Goal: Information Seeking & Learning: Learn about a topic

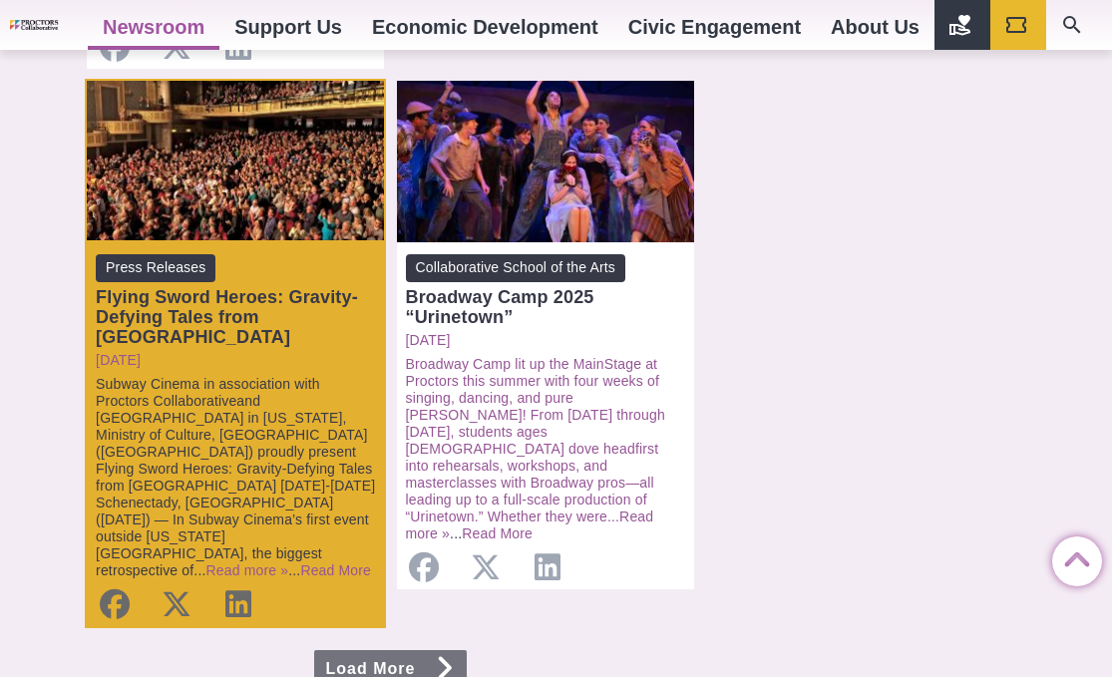
scroll to position [2063, 0]
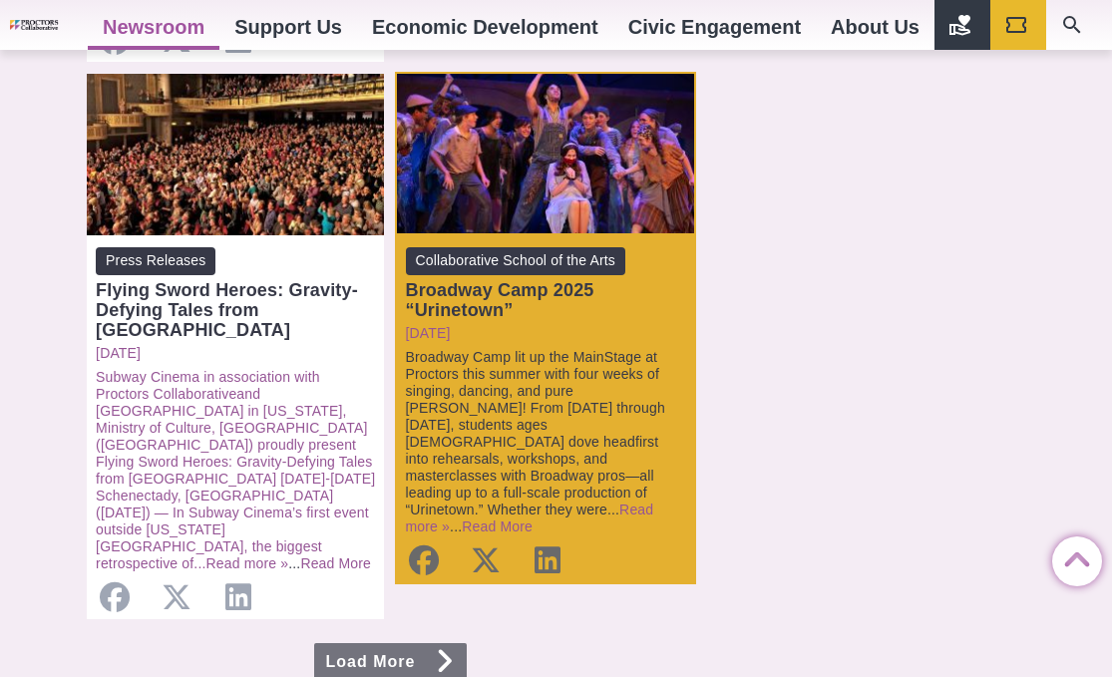
click at [546, 349] on link "Broadway Camp lit up the MainStage at Proctors this summer with four weeks of s…" at bounding box center [535, 433] width 259 height 168
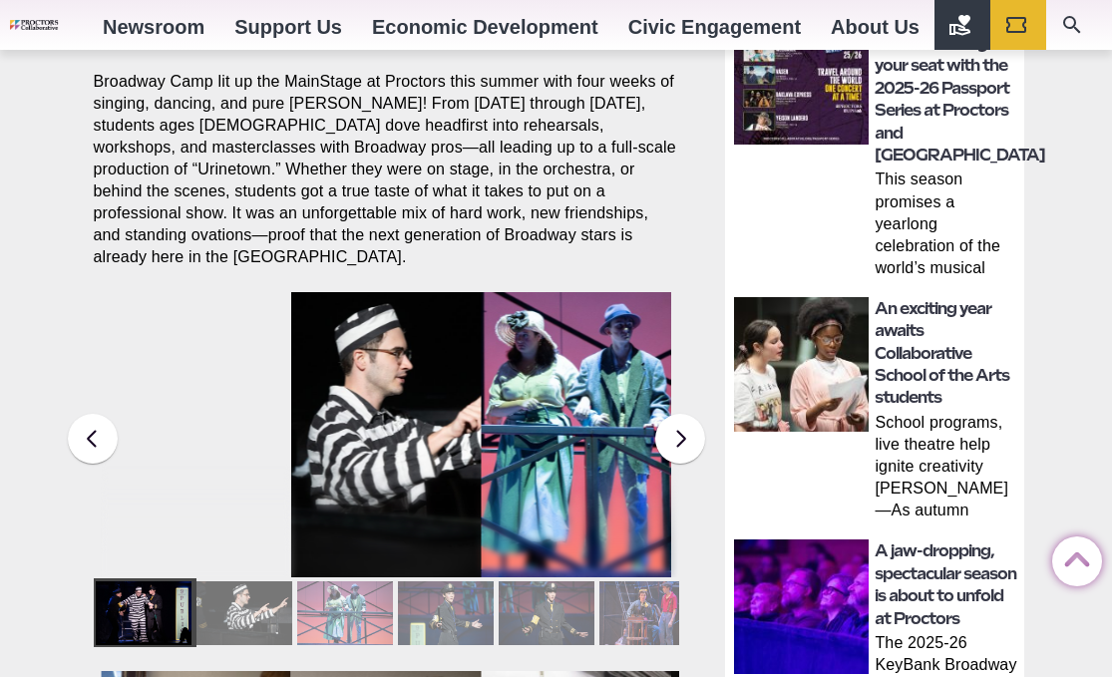
scroll to position [756, 0]
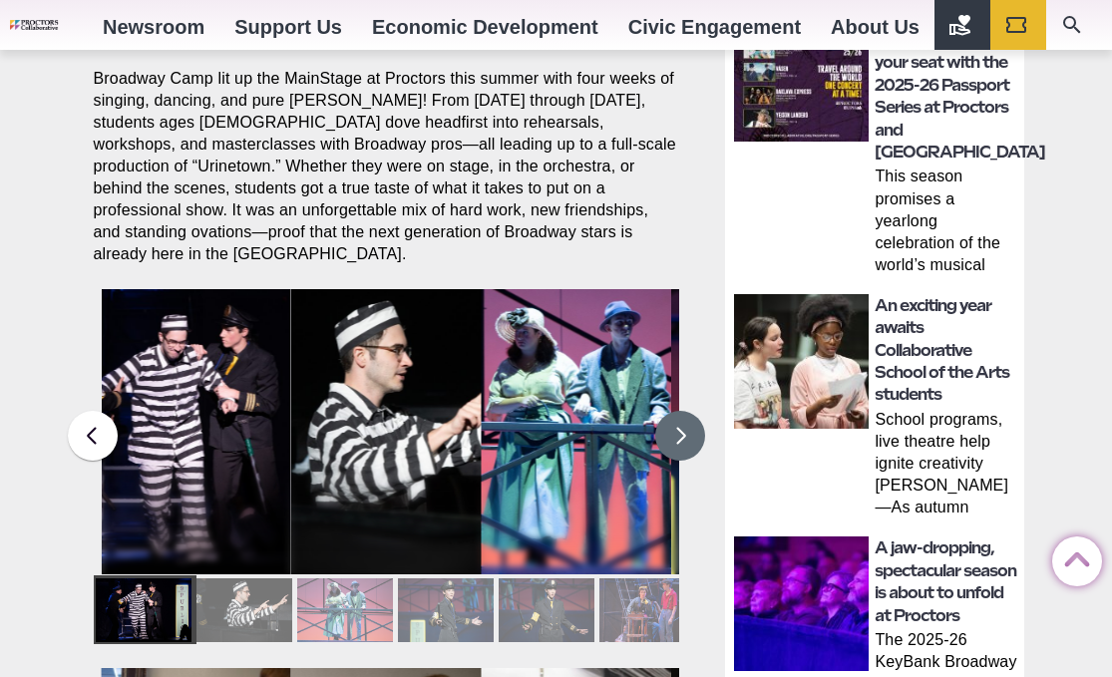
click at [665, 411] on button at bounding box center [680, 436] width 50 height 50
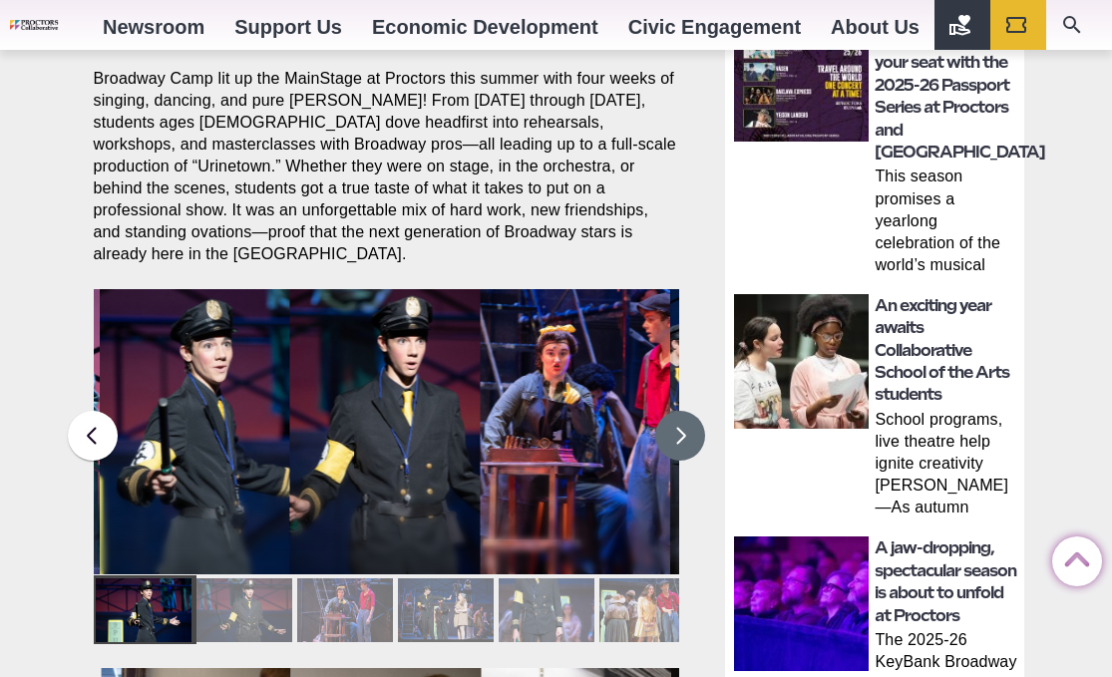
click at [665, 411] on button at bounding box center [680, 436] width 50 height 50
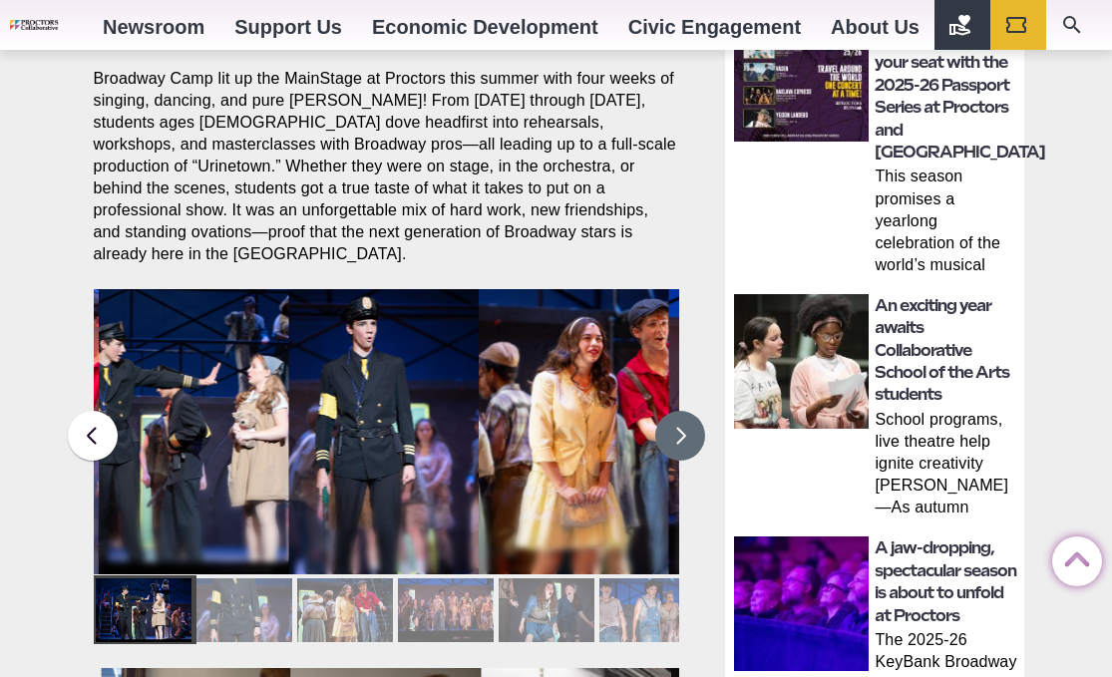
click at [673, 411] on button at bounding box center [680, 436] width 50 height 50
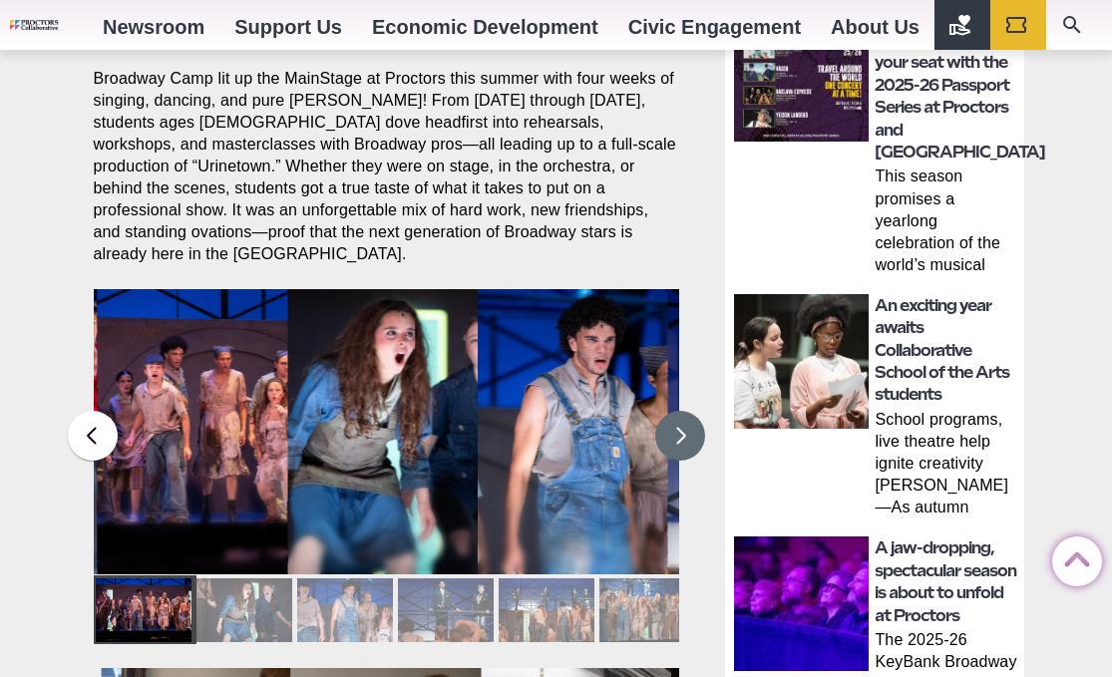
click at [673, 411] on button at bounding box center [680, 436] width 50 height 50
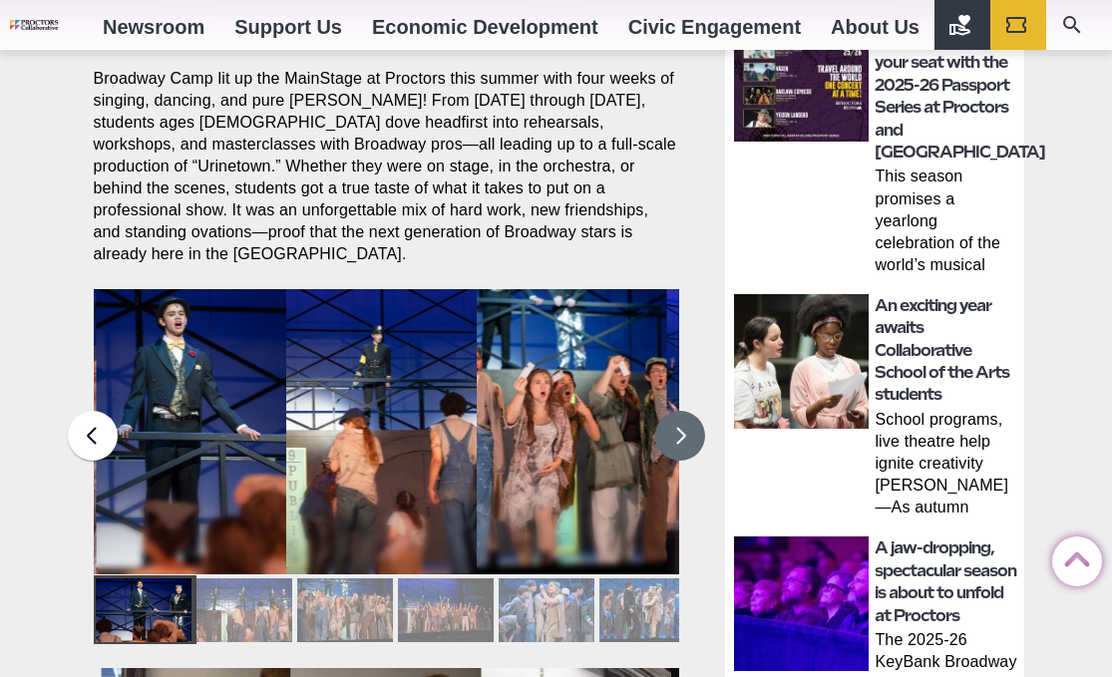
click at [120, 418] on figcaption "Students in the Collaborative School of the Arts Broadway Camp perform during a…" at bounding box center [191, 472] width 190 height 204
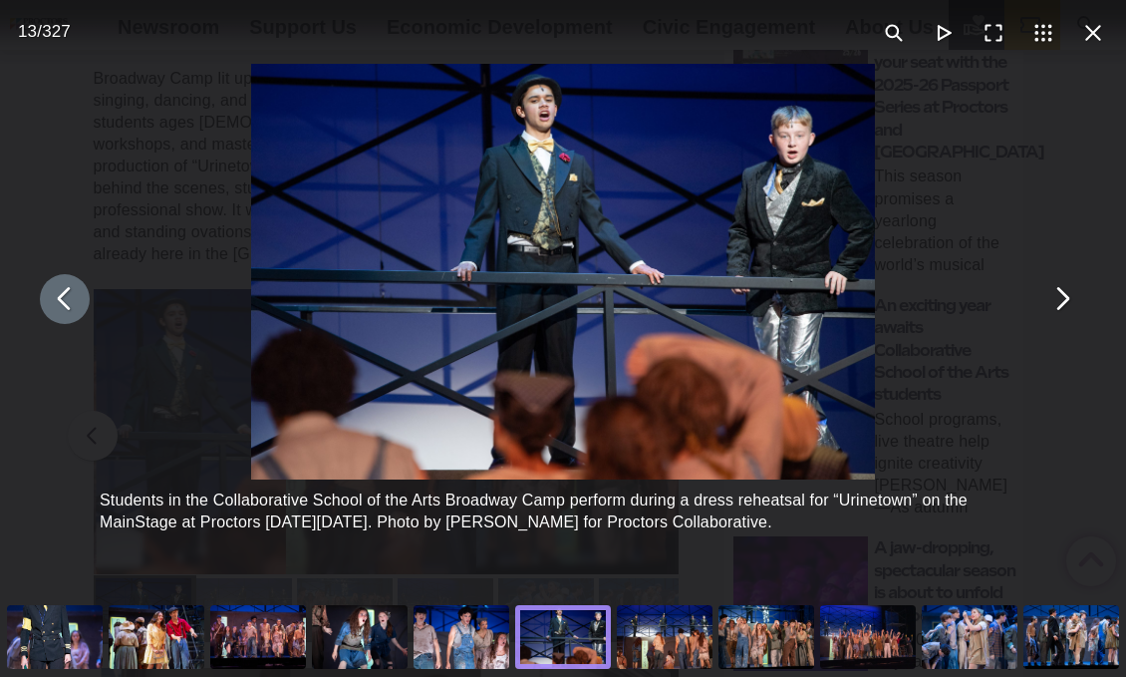
click at [73, 319] on button "You can close this modal content with the ESC key" at bounding box center [65, 299] width 50 height 50
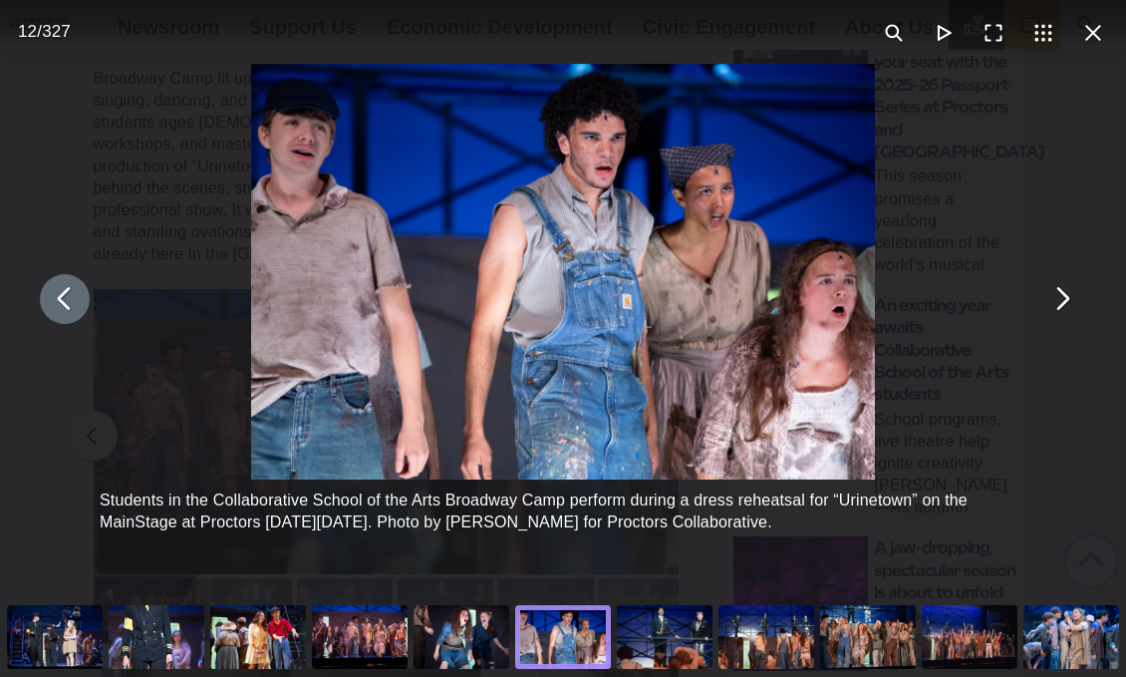
click at [68, 312] on button "You can close this modal content with the ESC key" at bounding box center [65, 299] width 50 height 50
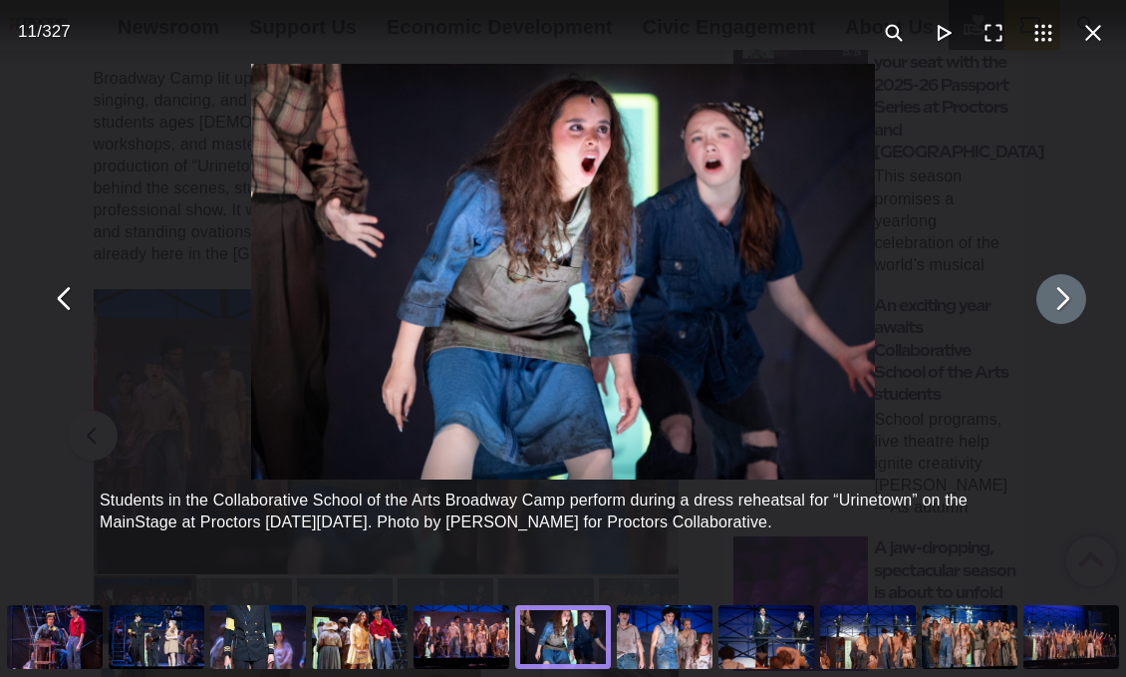
click at [1065, 302] on button "You can close this modal content with the ESC key" at bounding box center [1062, 299] width 50 height 50
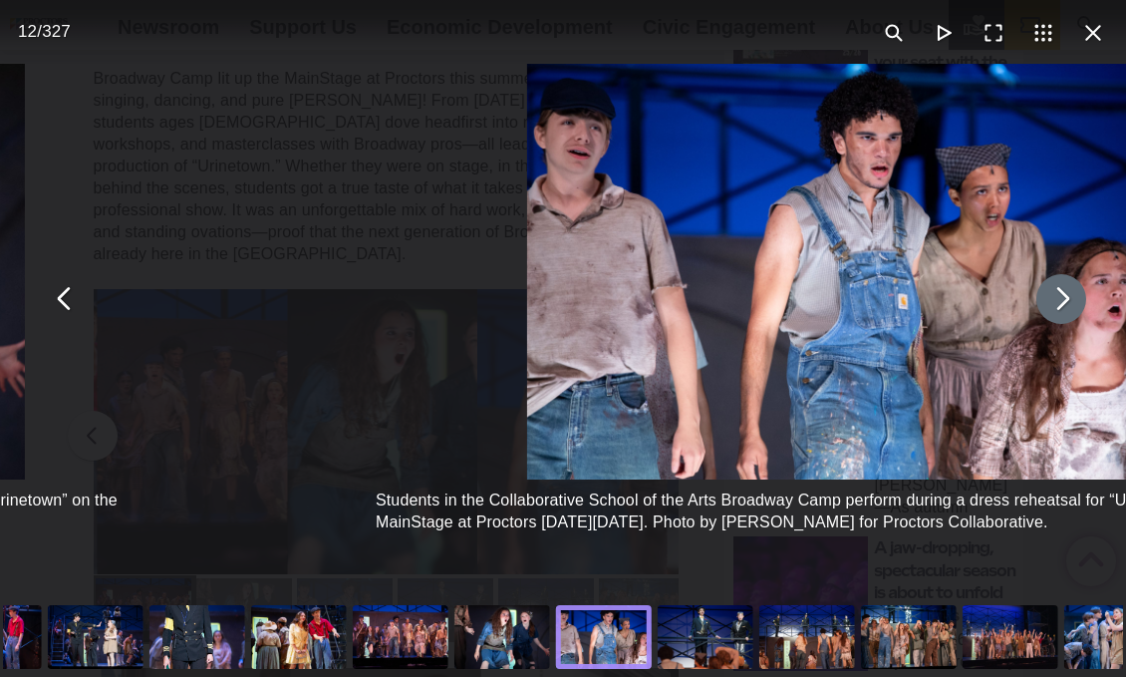
click at [1065, 302] on button "You can close this modal content with the ESC key" at bounding box center [1062, 299] width 50 height 50
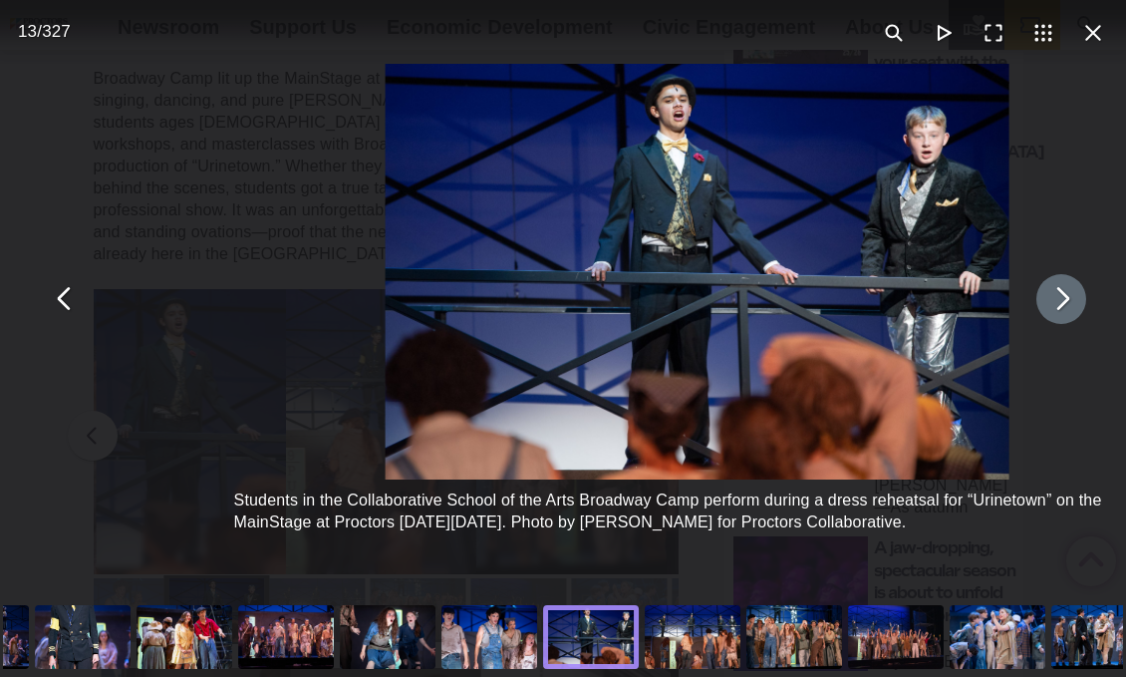
click at [1065, 302] on button "You can close this modal content with the ESC key" at bounding box center [1062, 299] width 50 height 50
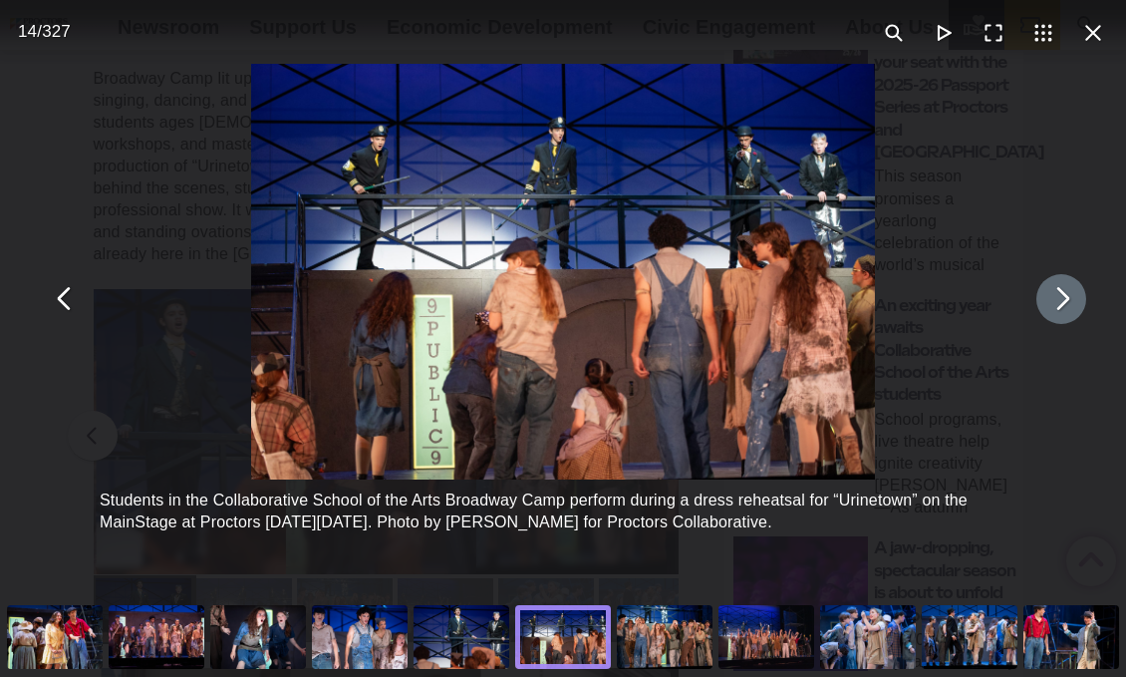
click at [1065, 302] on button "You can close this modal content with the ESC key" at bounding box center [1062, 299] width 50 height 50
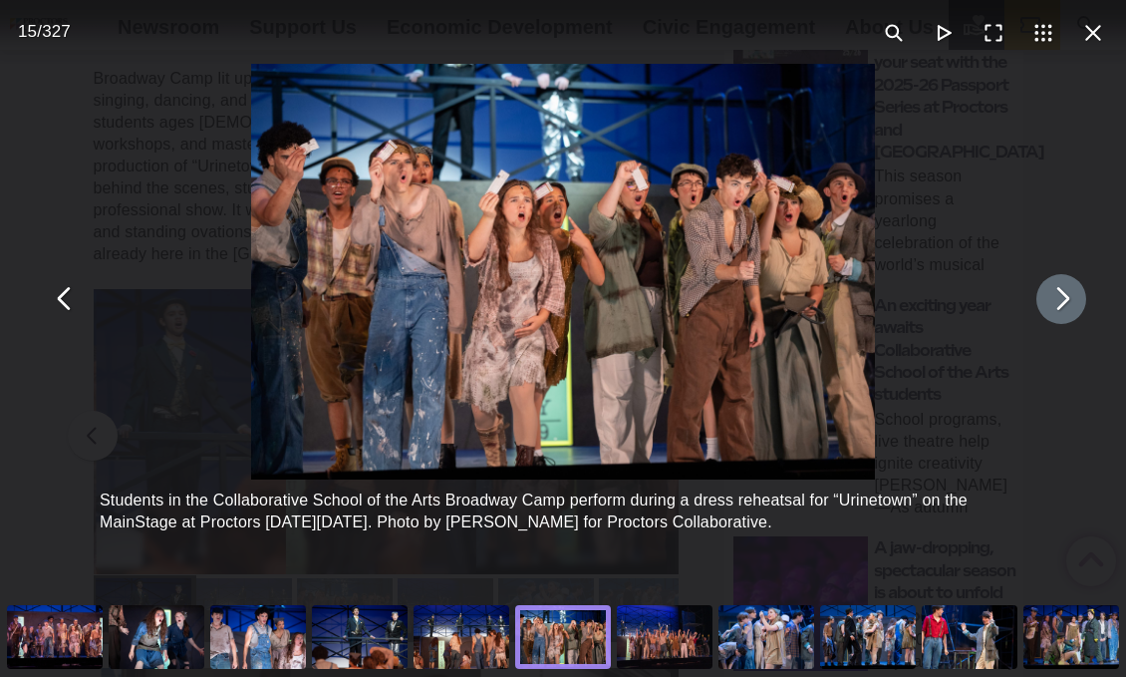
click at [1065, 302] on button "You can close this modal content with the ESC key" at bounding box center [1062, 299] width 50 height 50
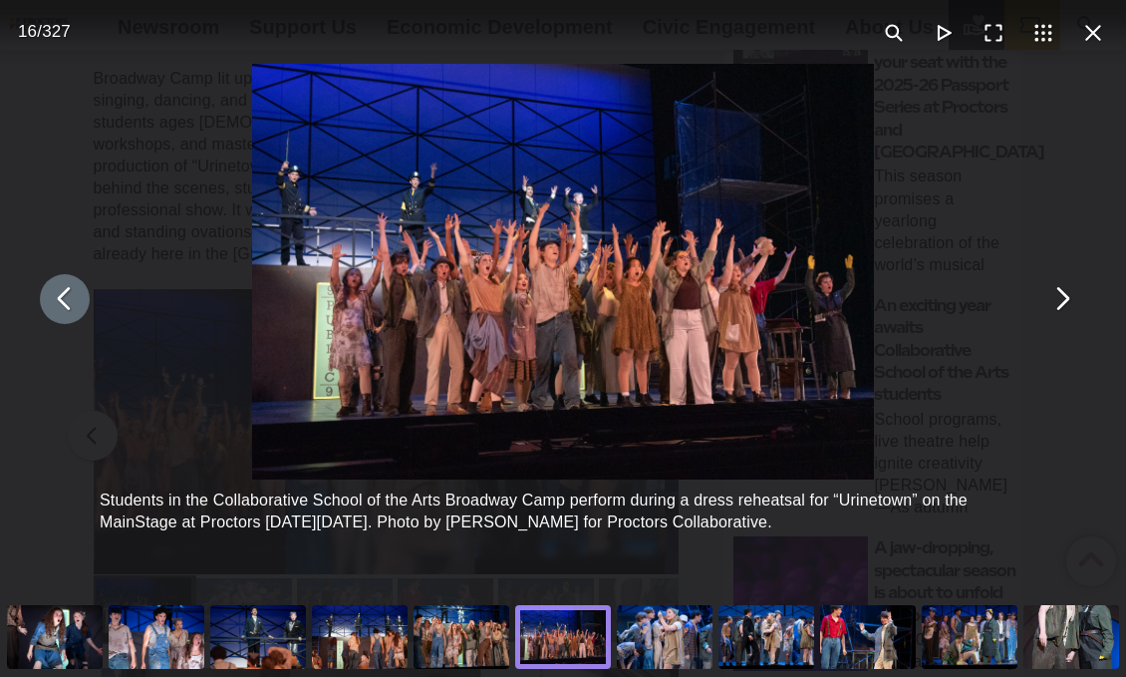
click at [59, 303] on button "You can close this modal content with the ESC key" at bounding box center [65, 299] width 50 height 50
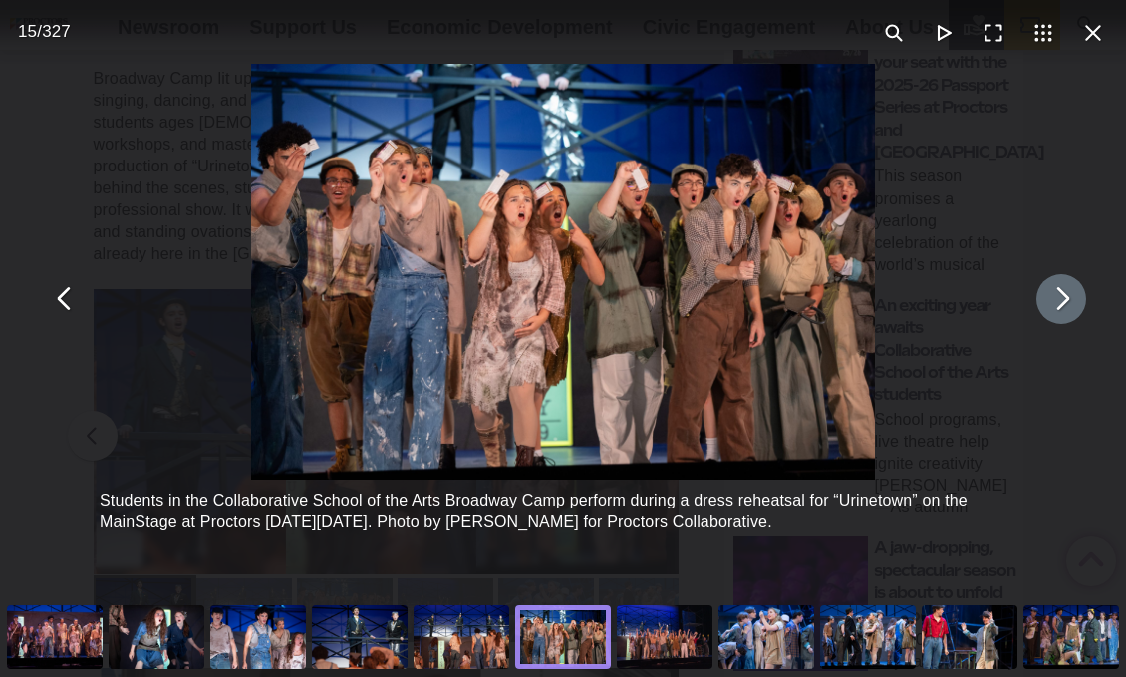
click at [1051, 303] on button "You can close this modal content with the ESC key" at bounding box center [1062, 299] width 50 height 50
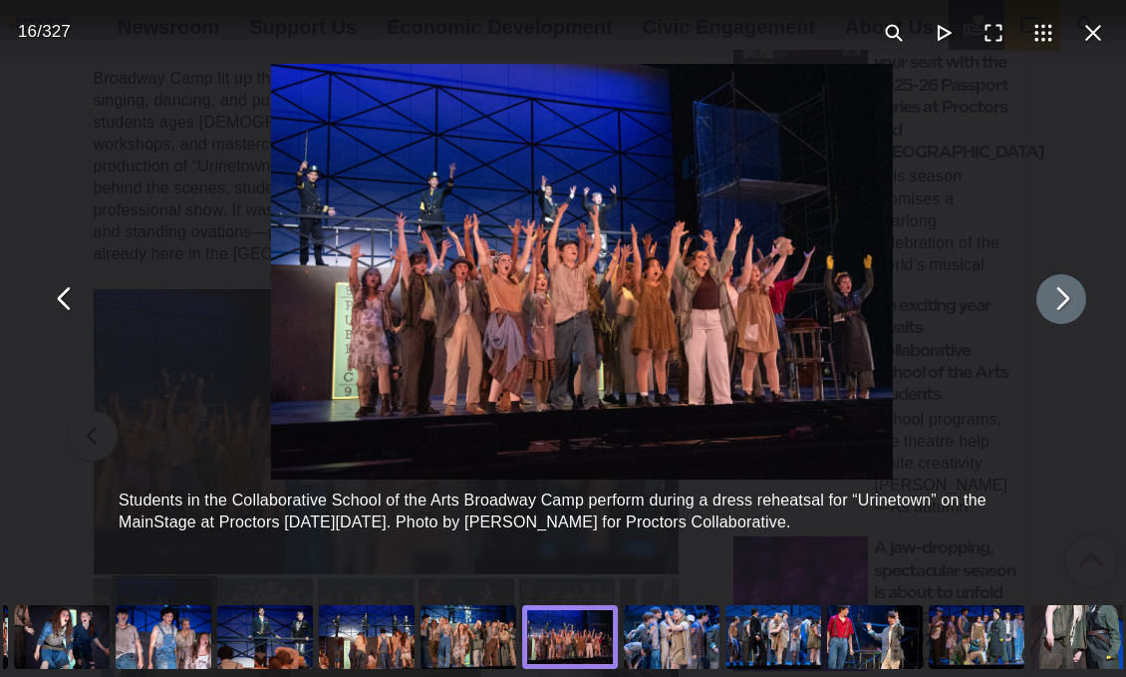
click at [1051, 303] on button "You can close this modal content with the ESC key" at bounding box center [1062, 299] width 50 height 50
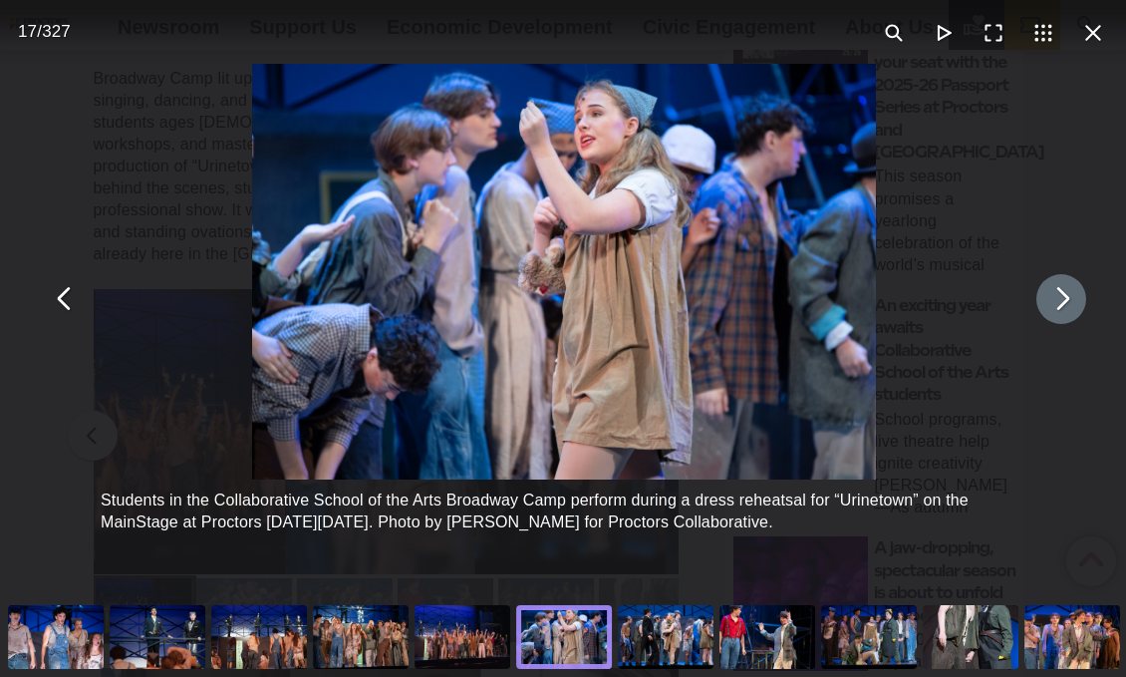
click at [1051, 303] on button "You can close this modal content with the ESC key" at bounding box center [1062, 299] width 50 height 50
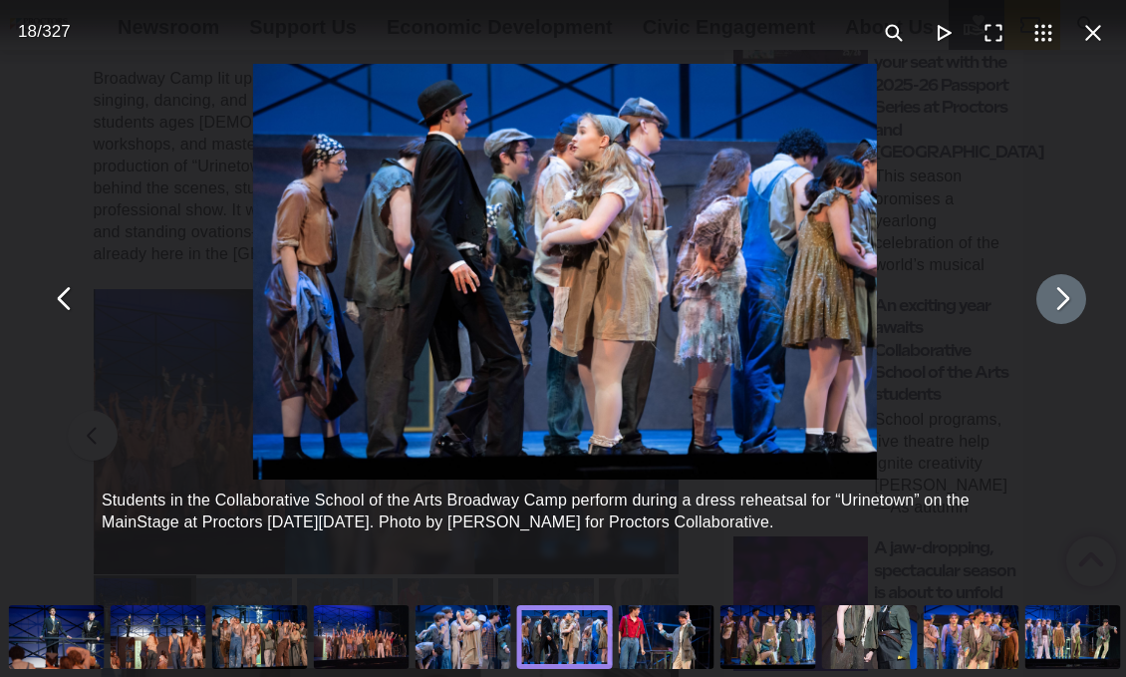
click at [1051, 303] on button "You can close this modal content with the ESC key" at bounding box center [1062, 299] width 50 height 50
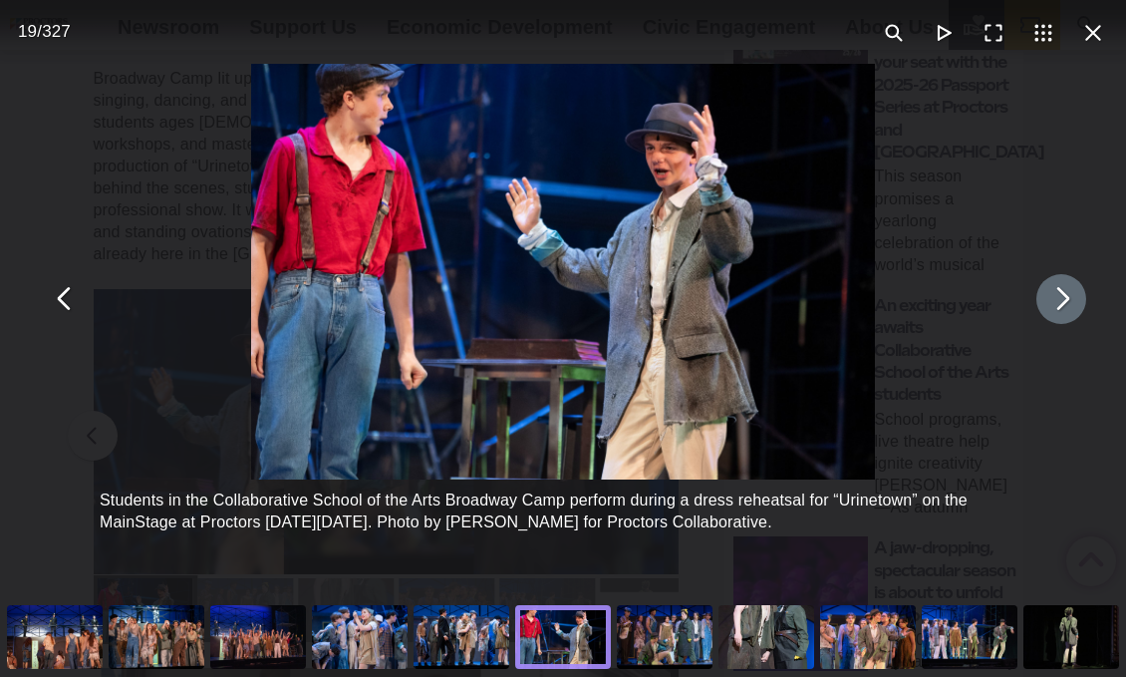
click at [1051, 303] on button "You can close this modal content with the ESC key" at bounding box center [1062, 299] width 50 height 50
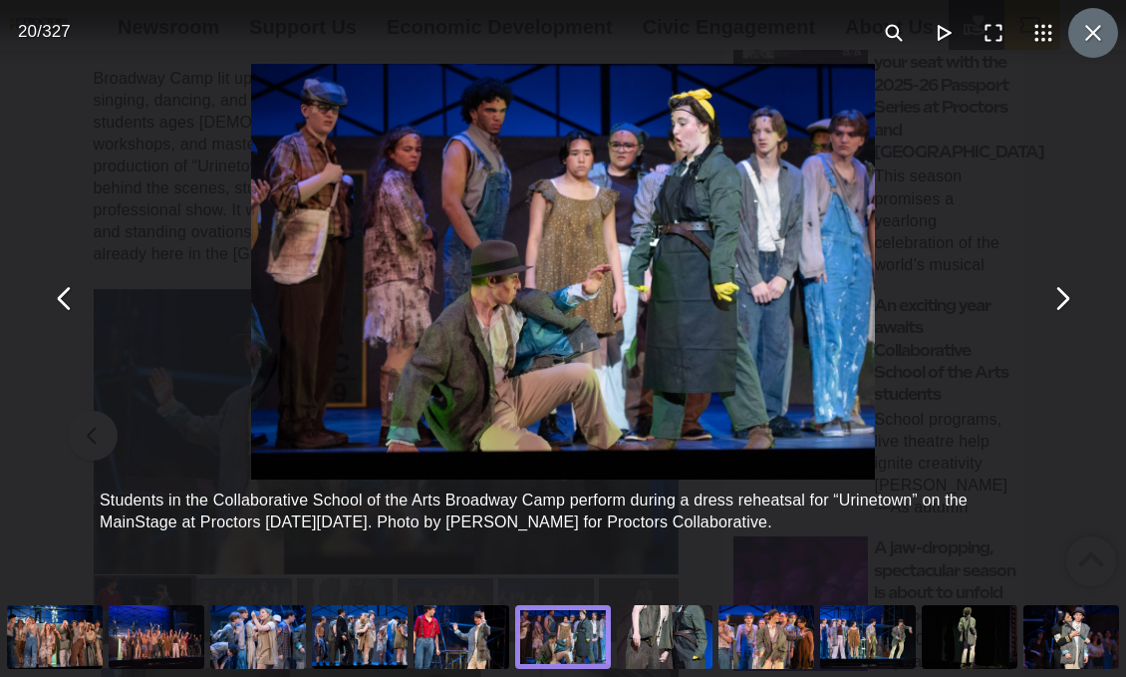
click at [1101, 33] on button "You can close this modal content with the ESC key" at bounding box center [1094, 33] width 50 height 50
